Goal: Information Seeking & Learning: Learn about a topic

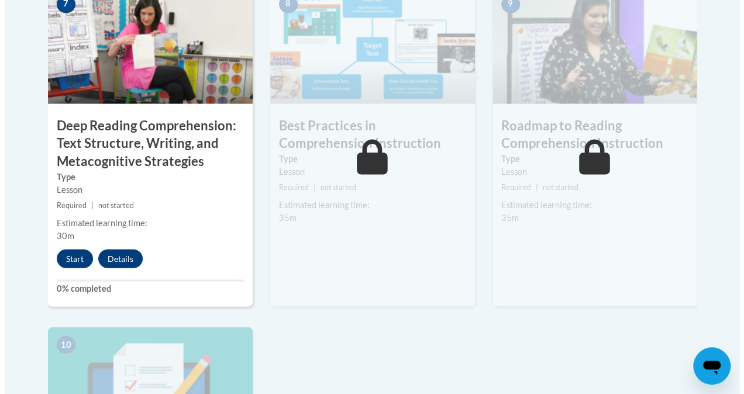
scroll to position [1071, 0]
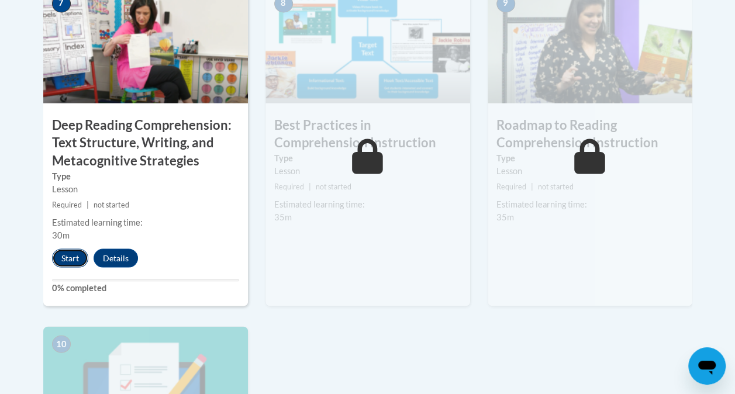
click at [69, 256] on button "Start" at bounding box center [70, 258] width 36 height 19
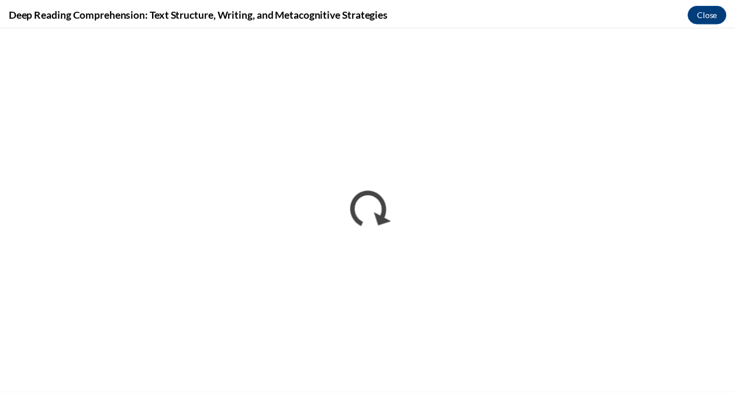
scroll to position [0, 0]
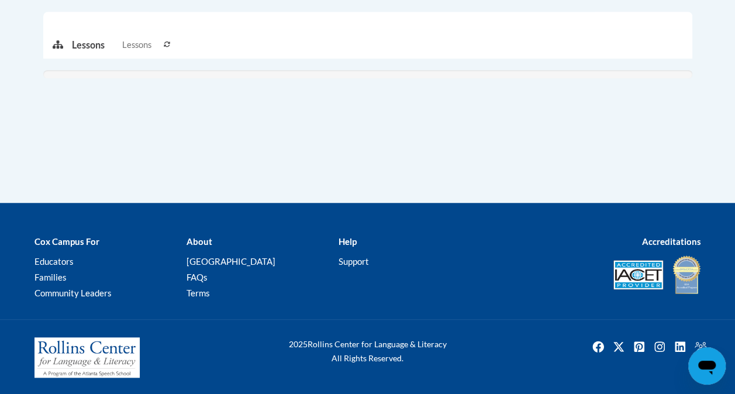
click at [567, 319] on div "2025 Rollins Center for Language & Literacy All Rights Reserved." at bounding box center [367, 357] width 735 height 77
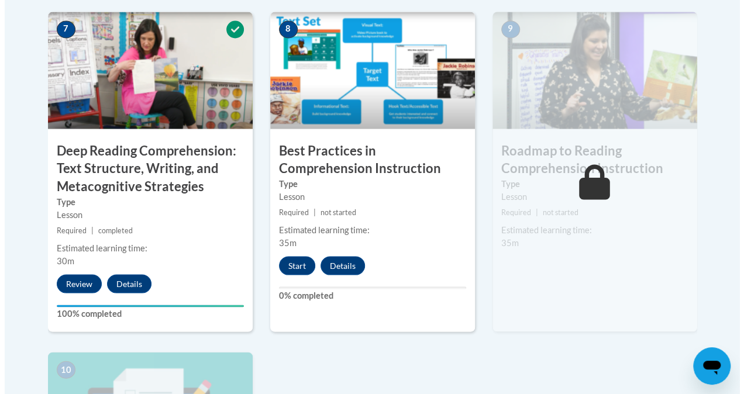
scroll to position [1044, 0]
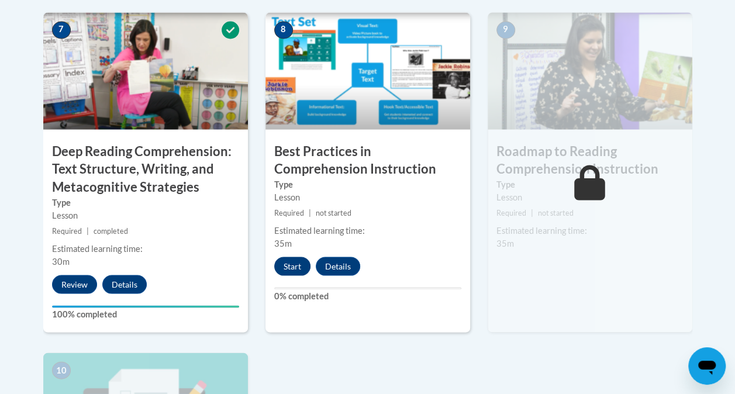
click at [300, 270] on button "Start" at bounding box center [292, 266] width 36 height 19
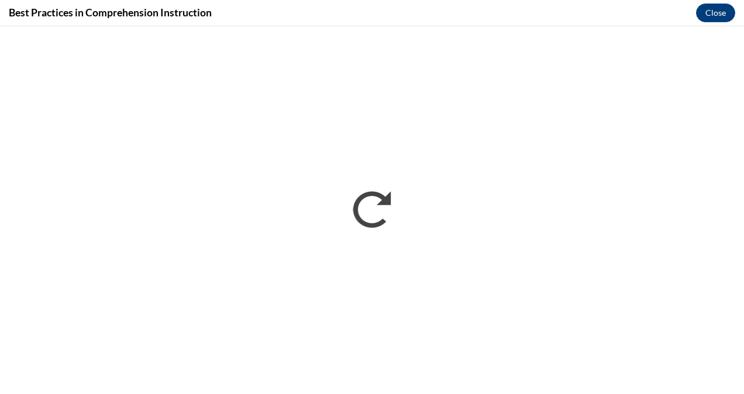
scroll to position [0, 0]
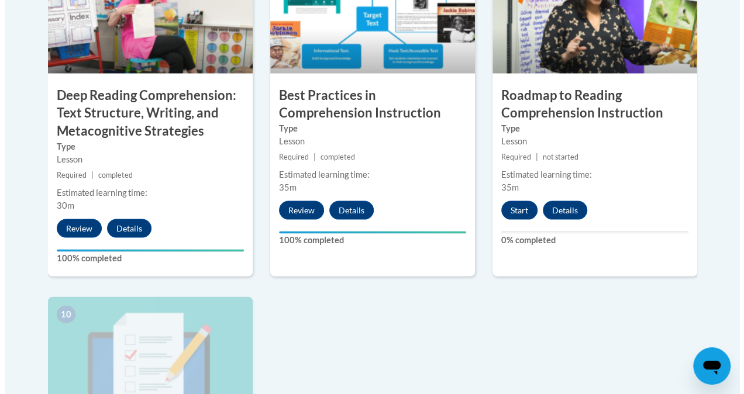
scroll to position [1100, 0]
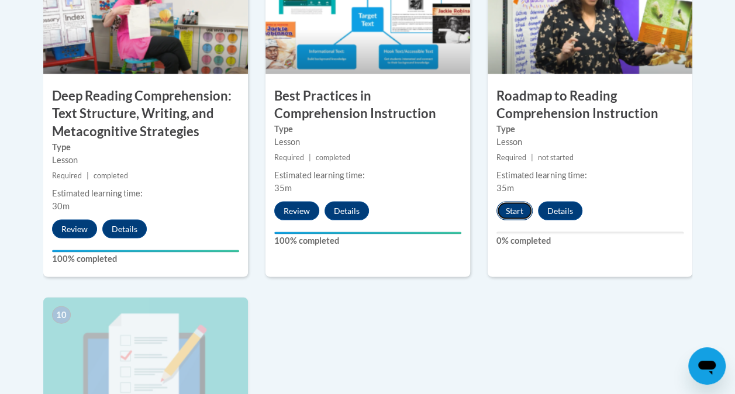
click at [512, 213] on button "Start" at bounding box center [515, 210] width 36 height 19
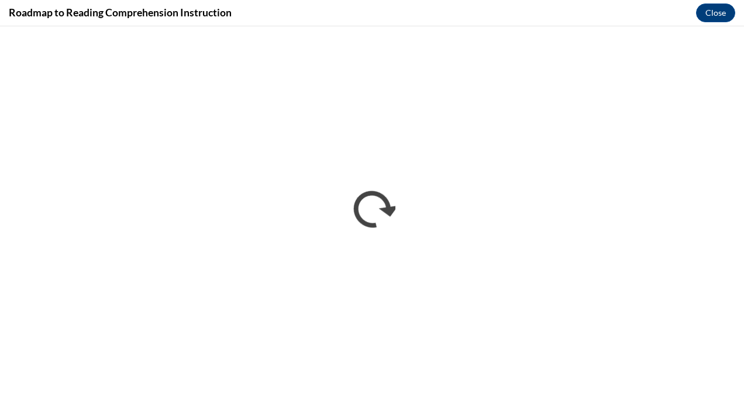
scroll to position [0, 0]
